Goal: Find specific page/section: Find specific page/section

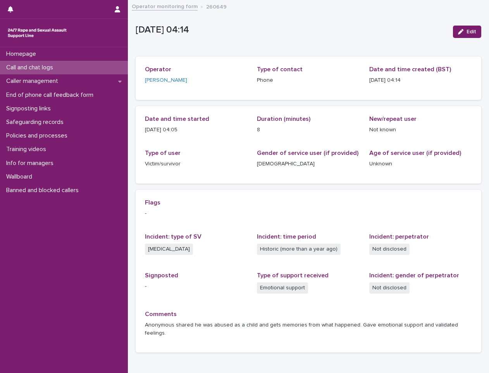
scroll to position [38, 0]
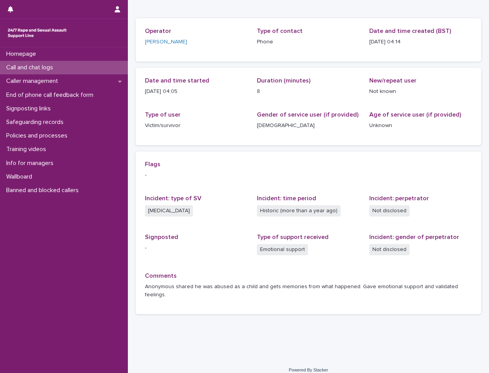
click at [98, 71] on div "Call and chat logs" at bounding box center [64, 68] width 128 height 14
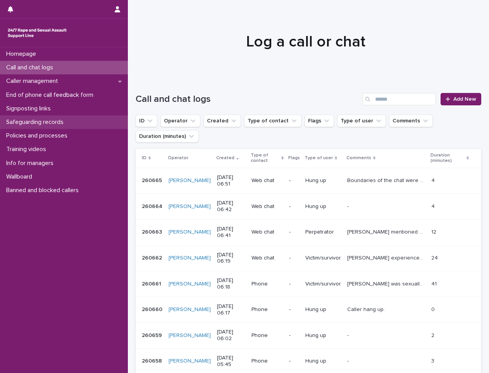
click at [47, 118] on div "Safeguarding records" at bounding box center [64, 122] width 128 height 14
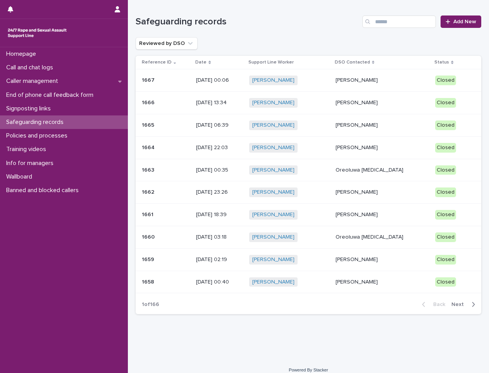
click at [351, 86] on div "[PERSON_NAME]" at bounding box center [381, 80] width 93 height 13
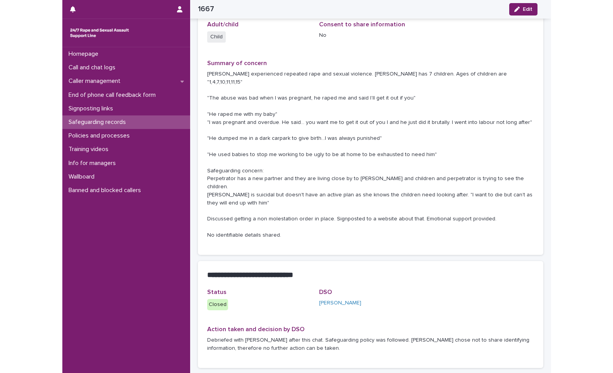
scroll to position [155, 0]
